Goal: Find specific page/section: Find specific page/section

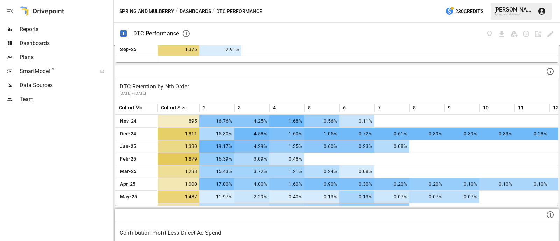
click at [470, 229] on p "Contribution Profit Less Direct Ad Spend" at bounding box center [337, 233] width 435 height 8
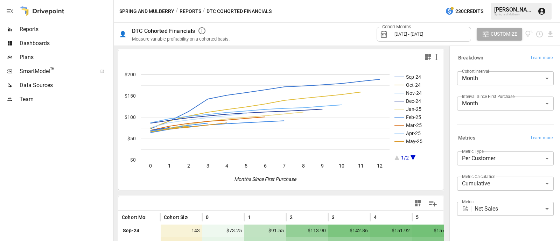
click at [188, 13] on button "Reports" at bounding box center [191, 11] width 22 height 9
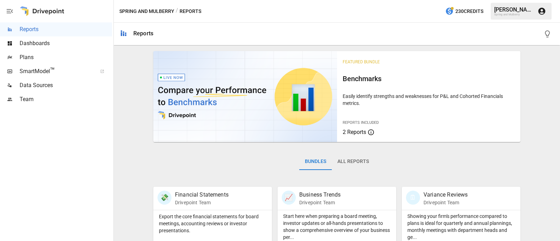
click at [49, 46] on span "Dashboards" at bounding box center [66, 43] width 92 height 8
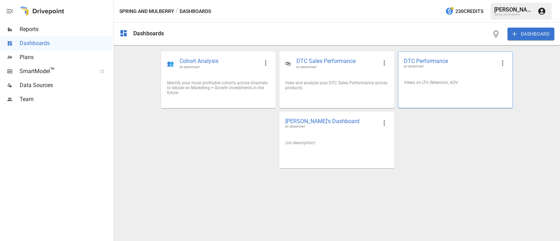
click at [429, 60] on span "DTC Performance" at bounding box center [450, 60] width 92 height 7
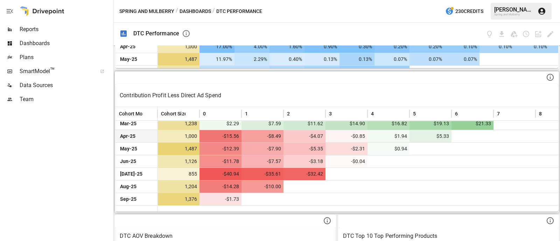
scroll to position [54, 0]
